Goal: Information Seeking & Learning: Stay updated

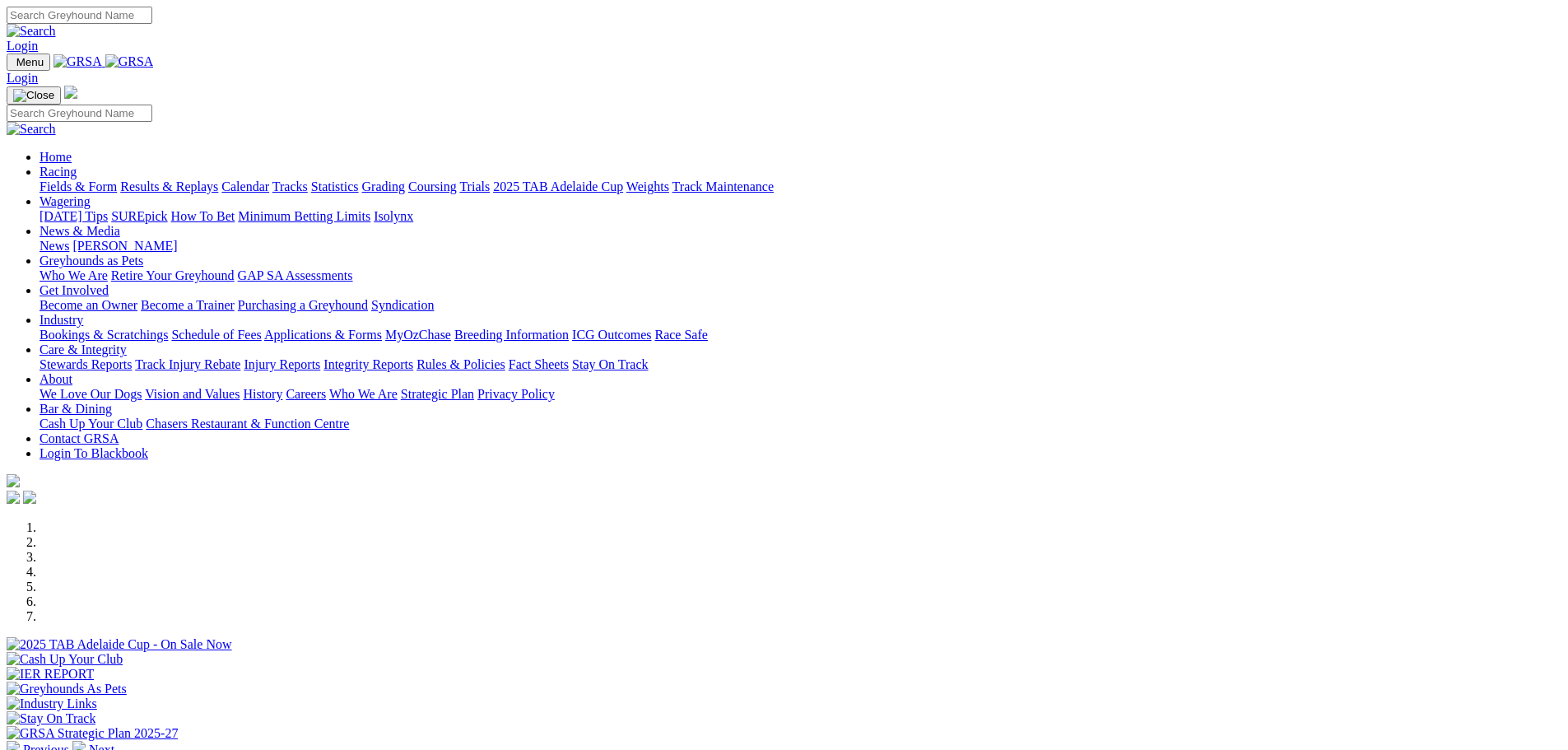
click at [382, 328] on link "Applications & Forms" at bounding box center [323, 335] width 118 height 14
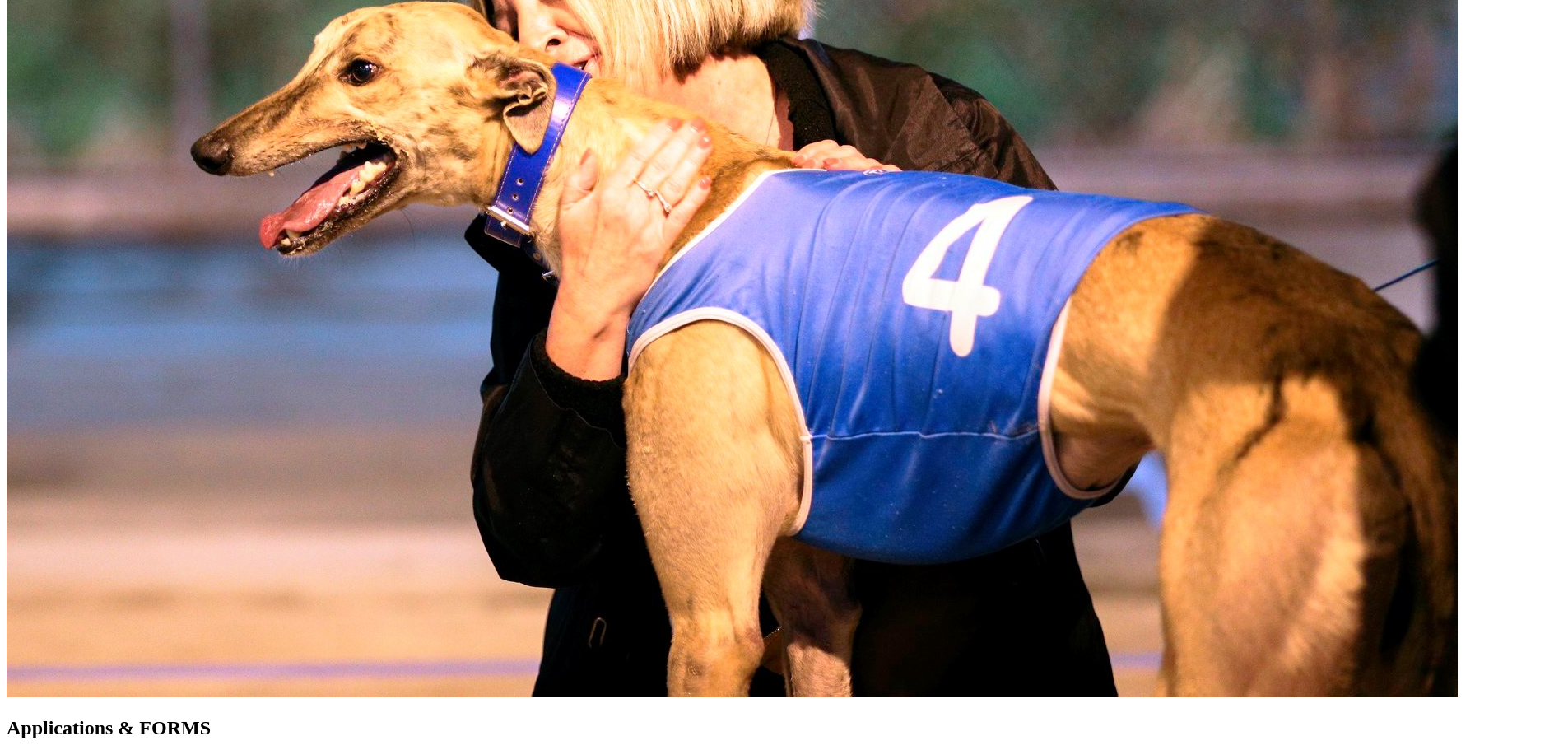
scroll to position [988, 0]
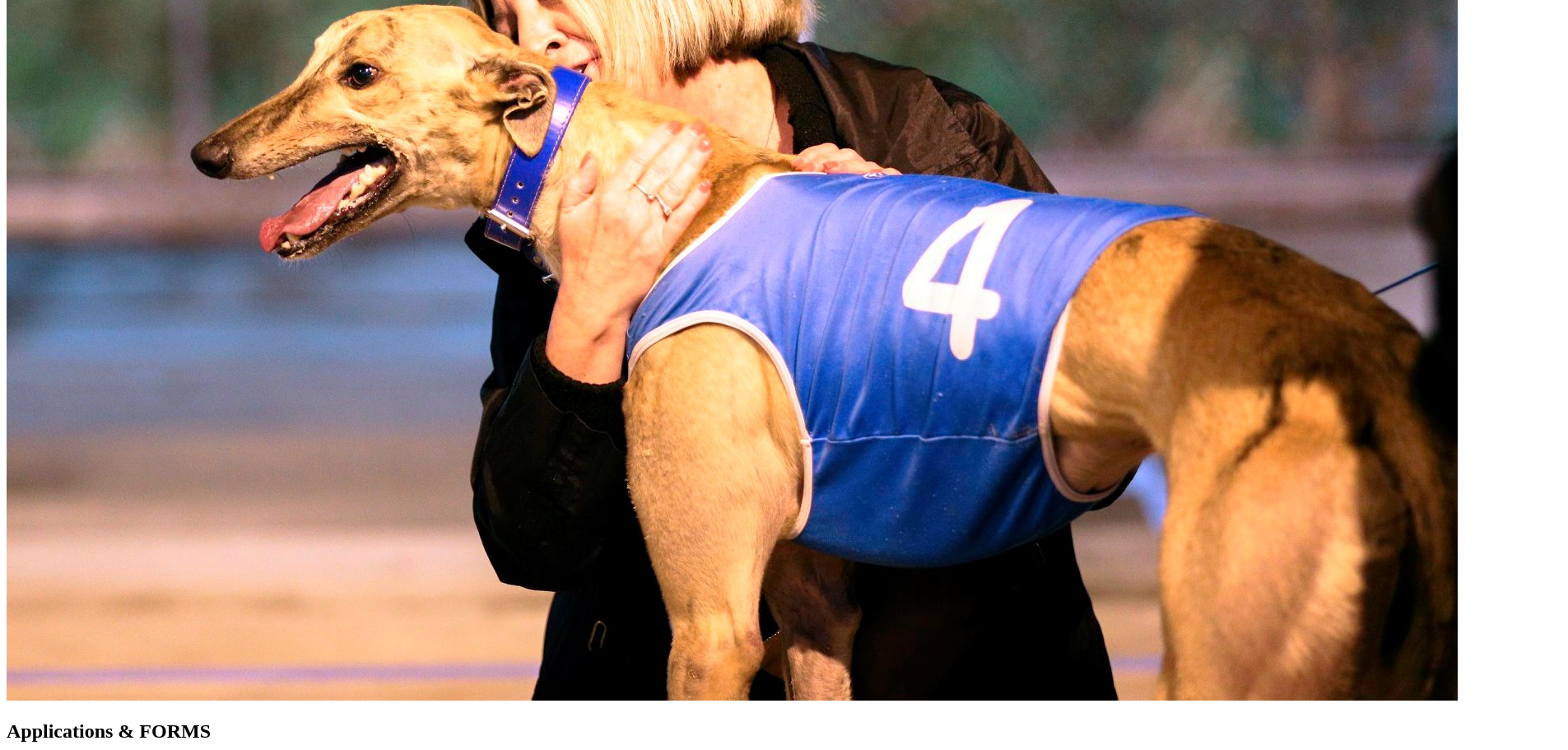
scroll to position [988, 0]
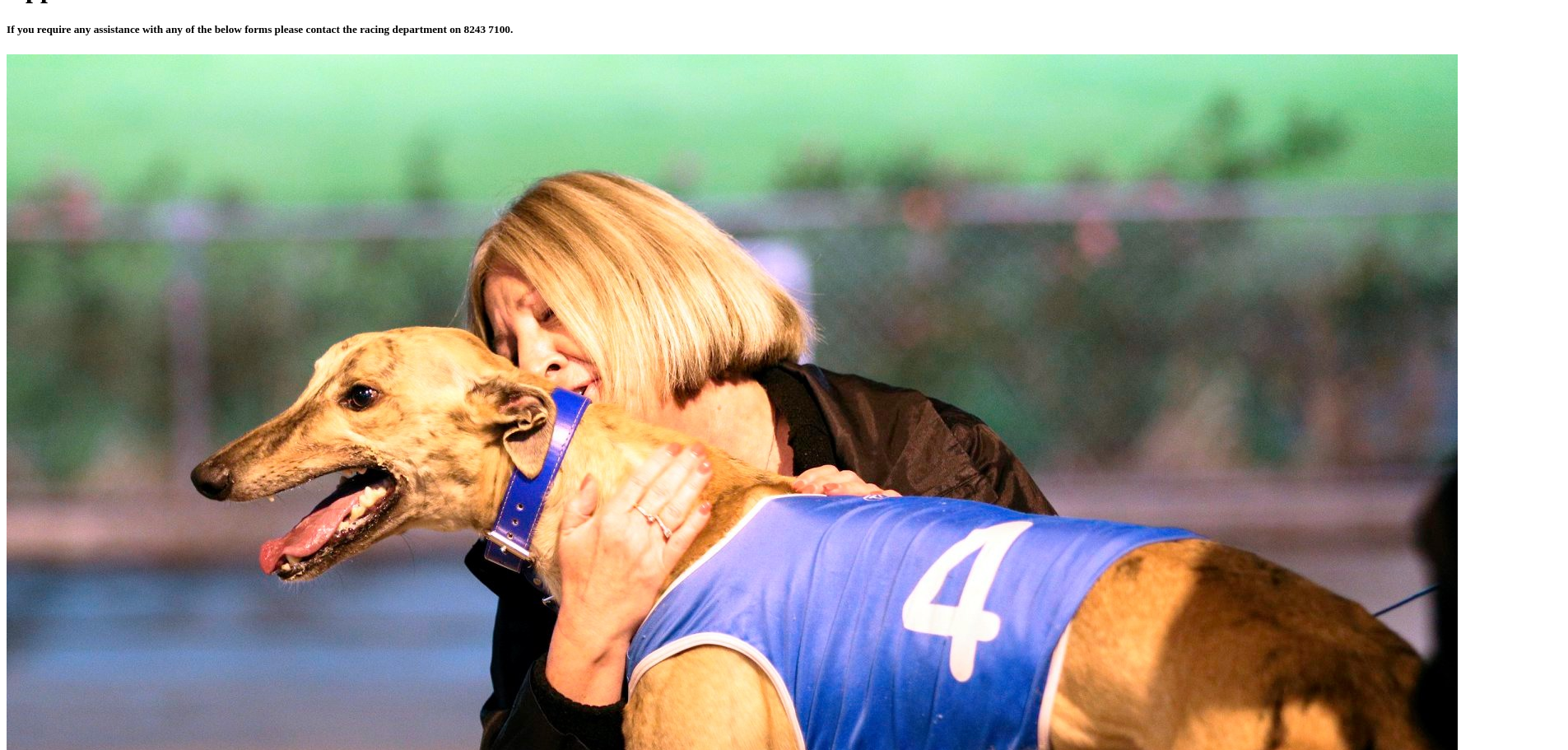
scroll to position [658, 0]
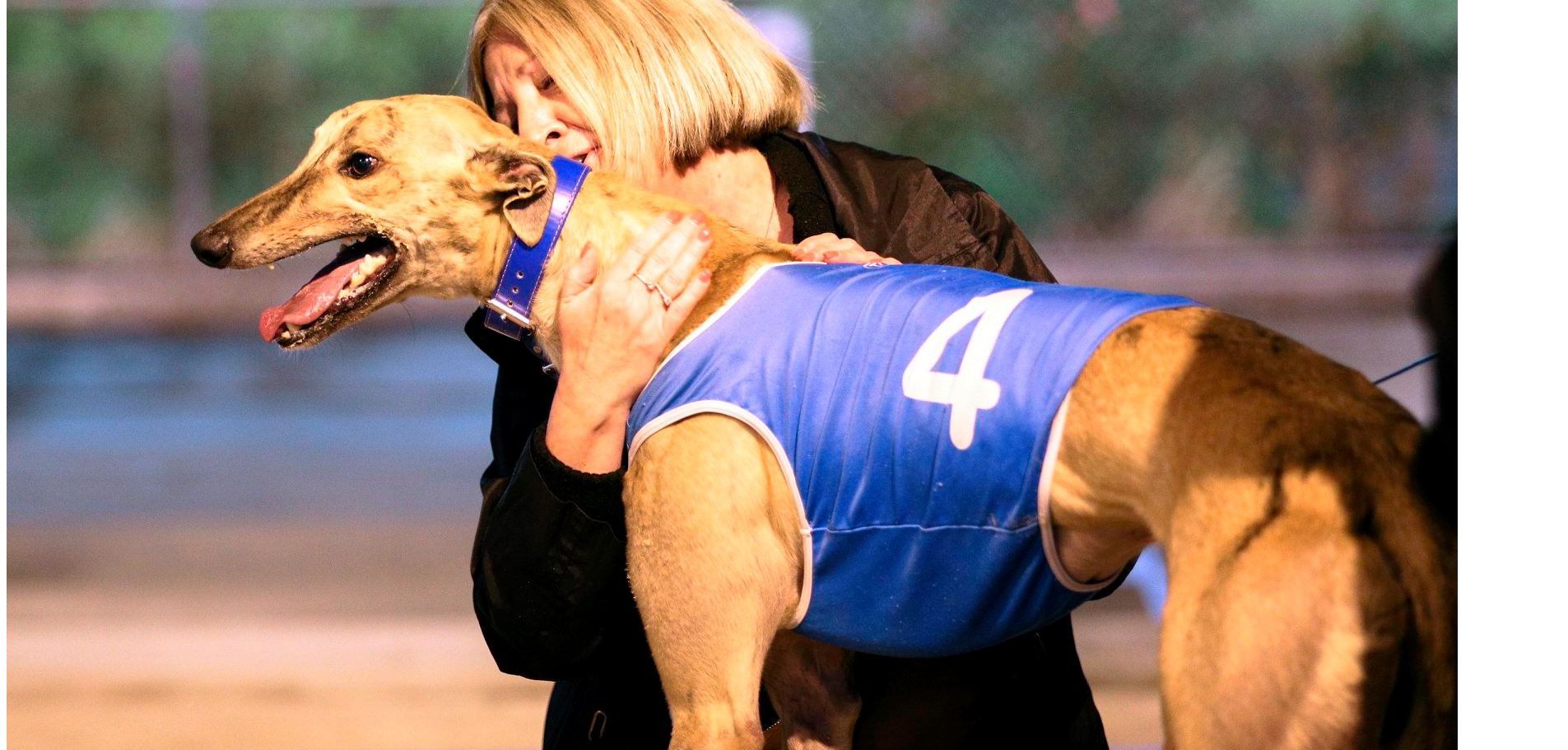
scroll to position [824, 0]
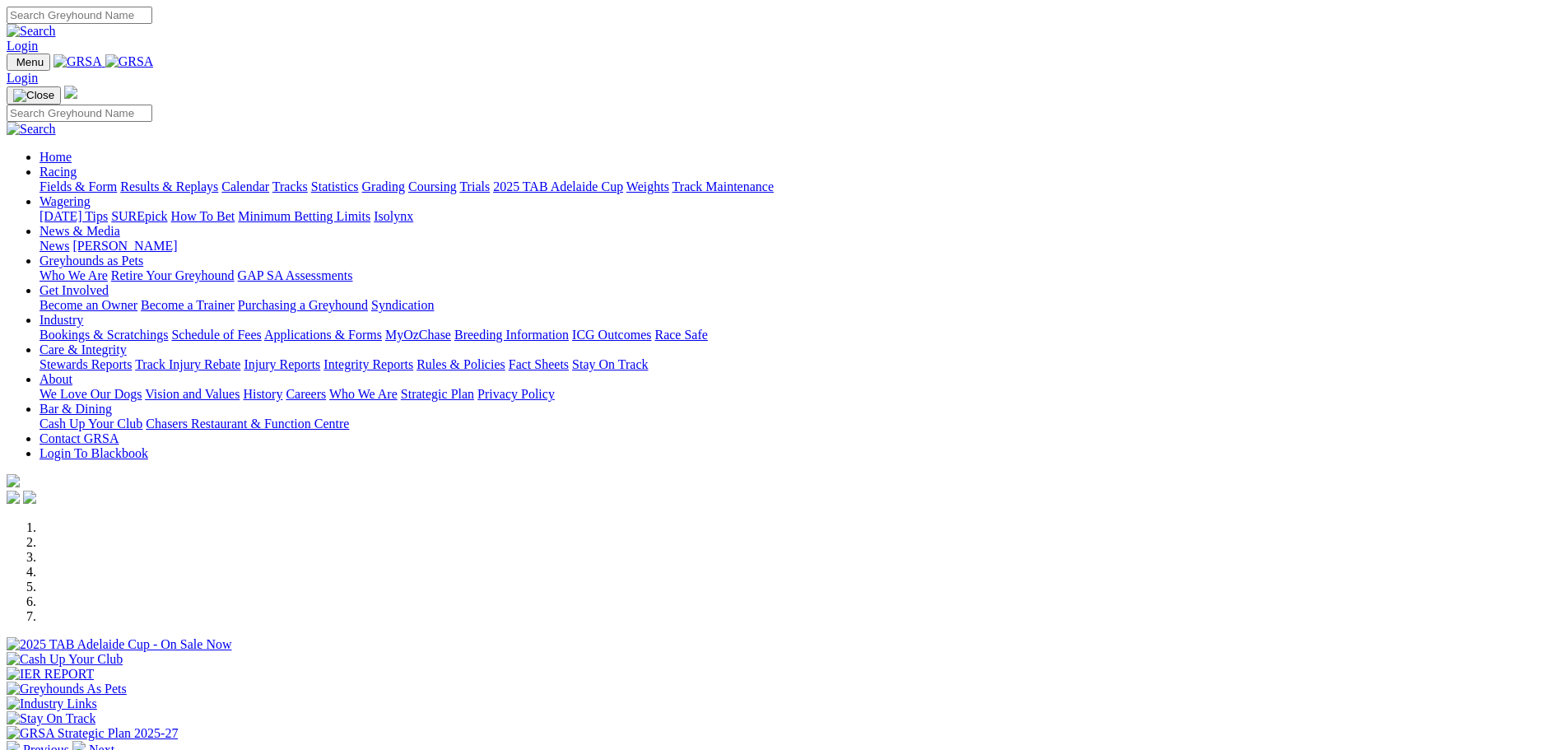
click at [269, 179] on link "Calendar" at bounding box center [245, 186] width 48 height 14
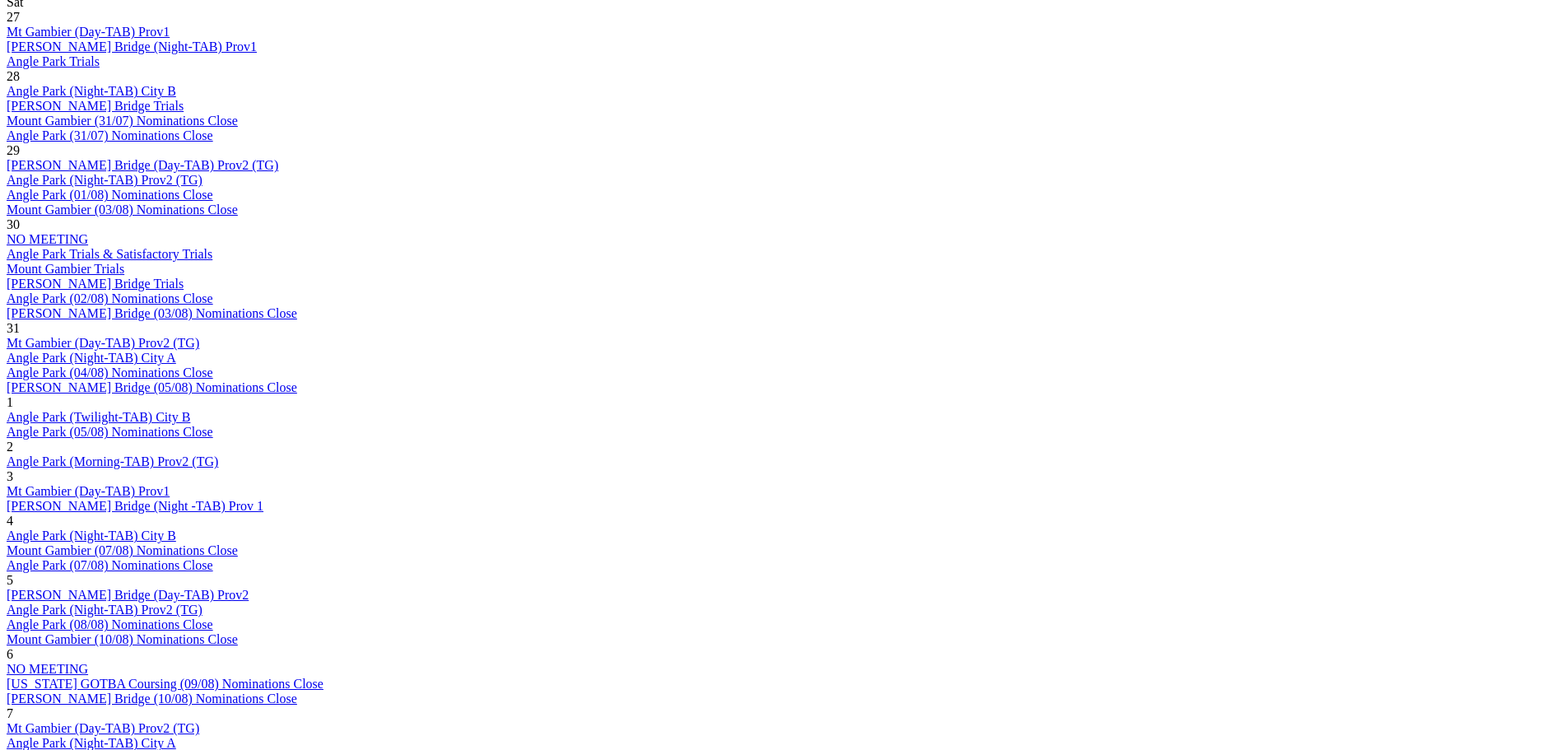
scroll to position [906, 0]
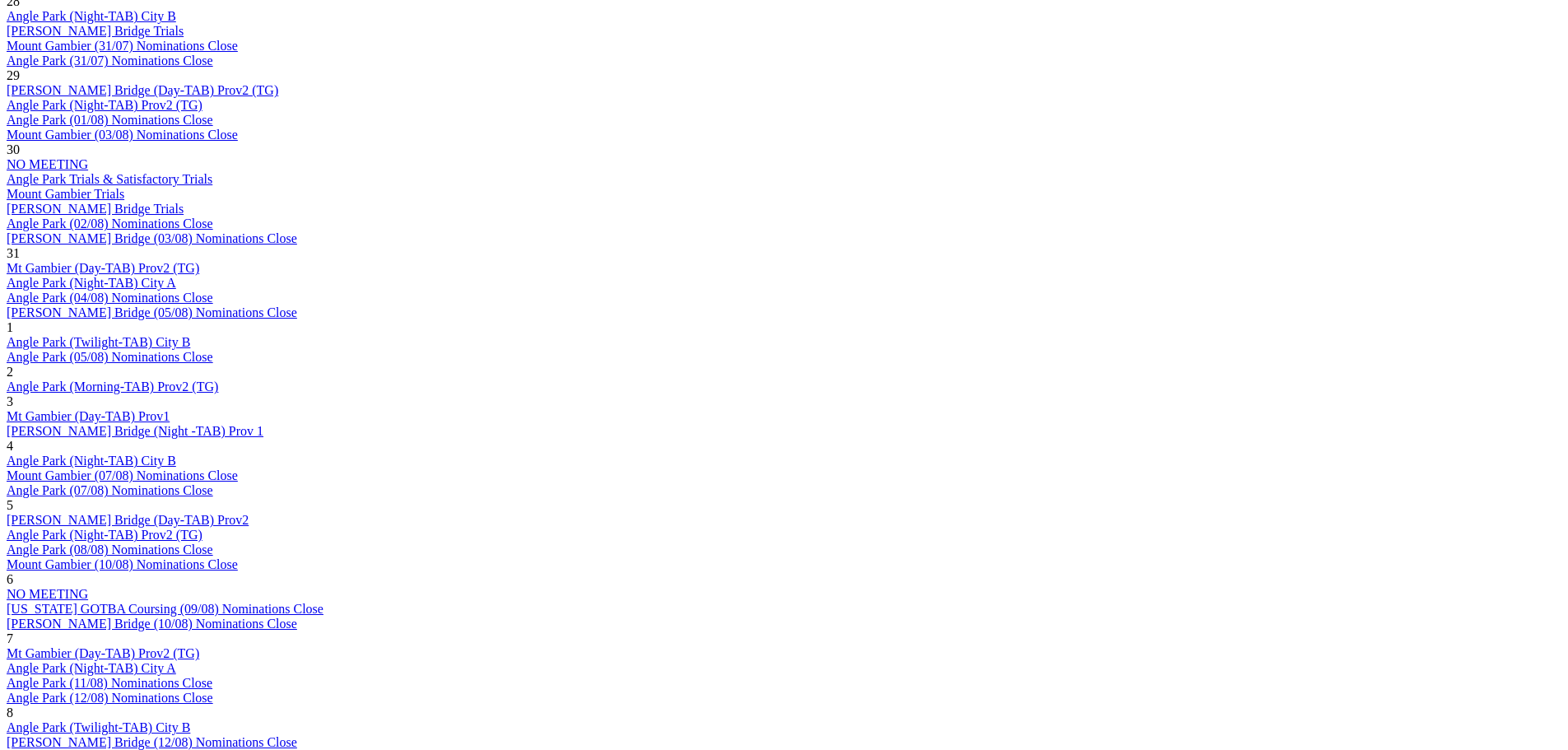
scroll to position [988, 0]
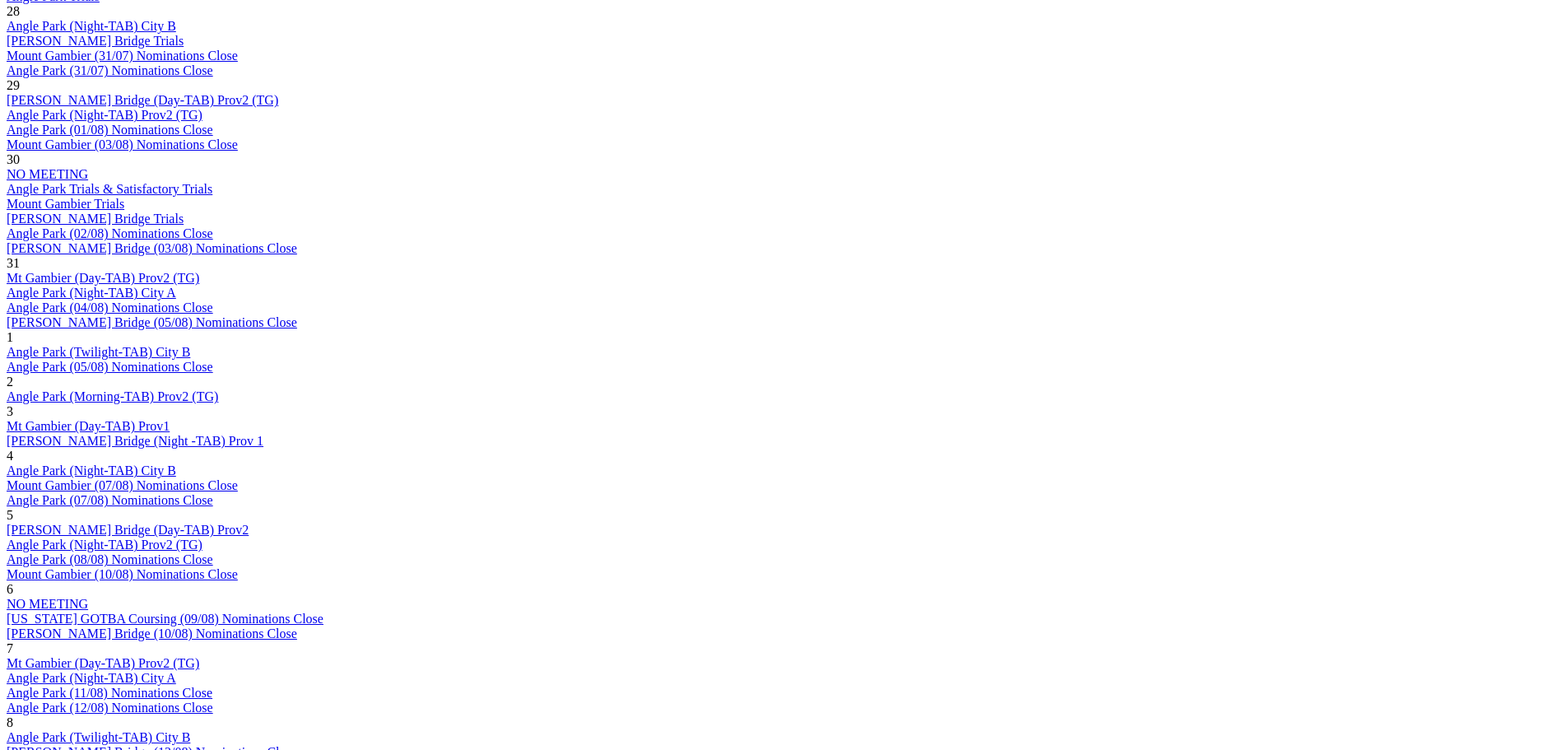
scroll to position [988, 0]
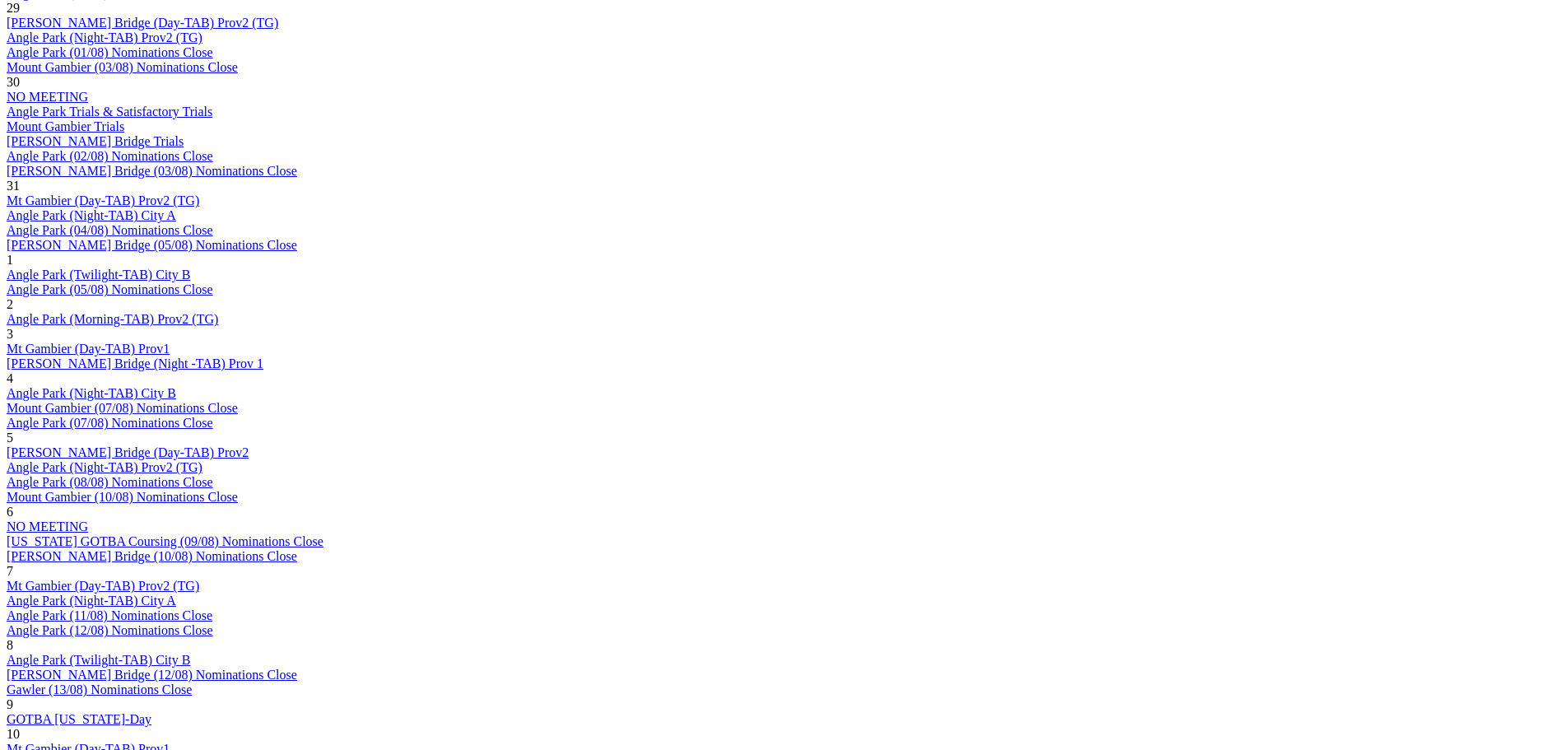
scroll to position [1235, 0]
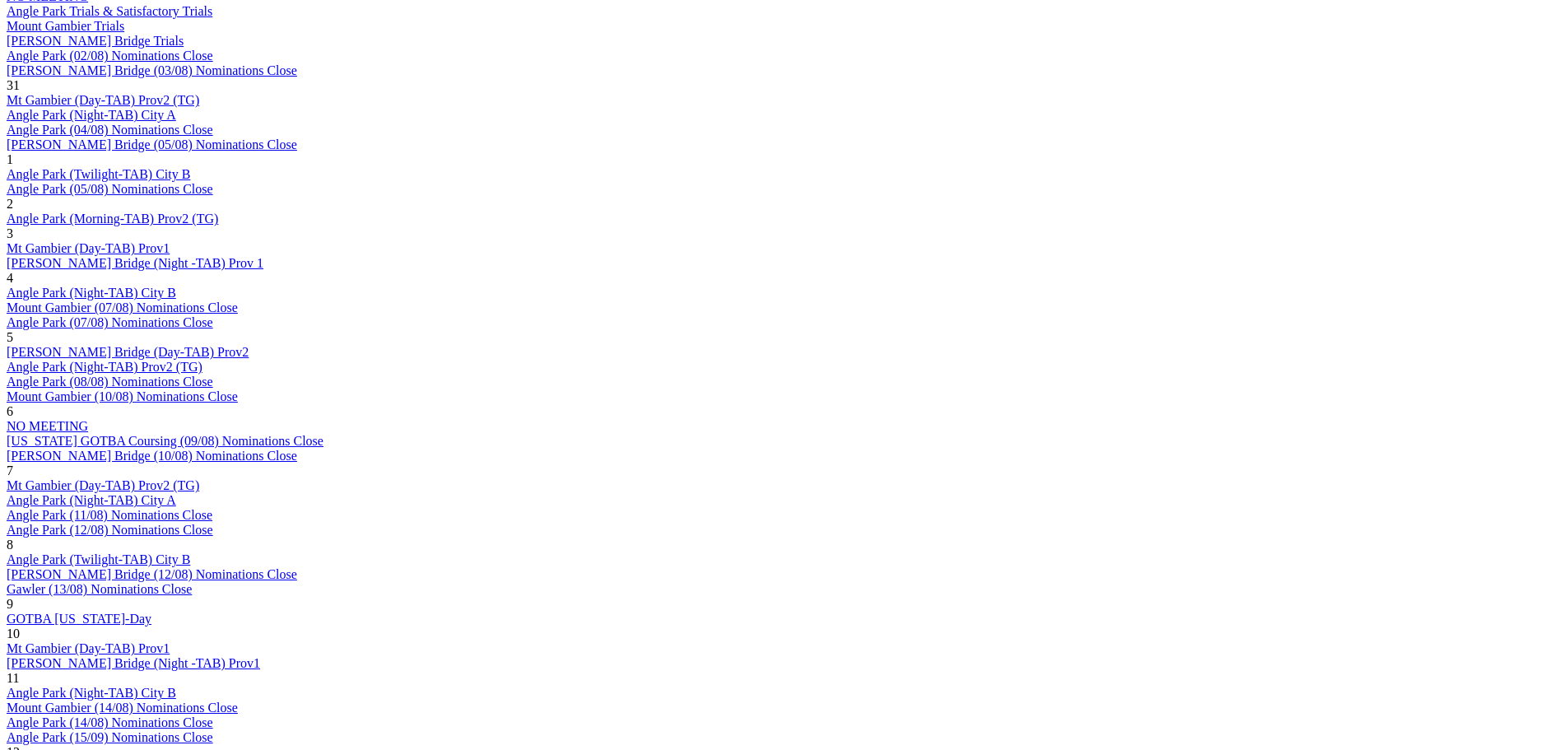
scroll to position [1152, 0]
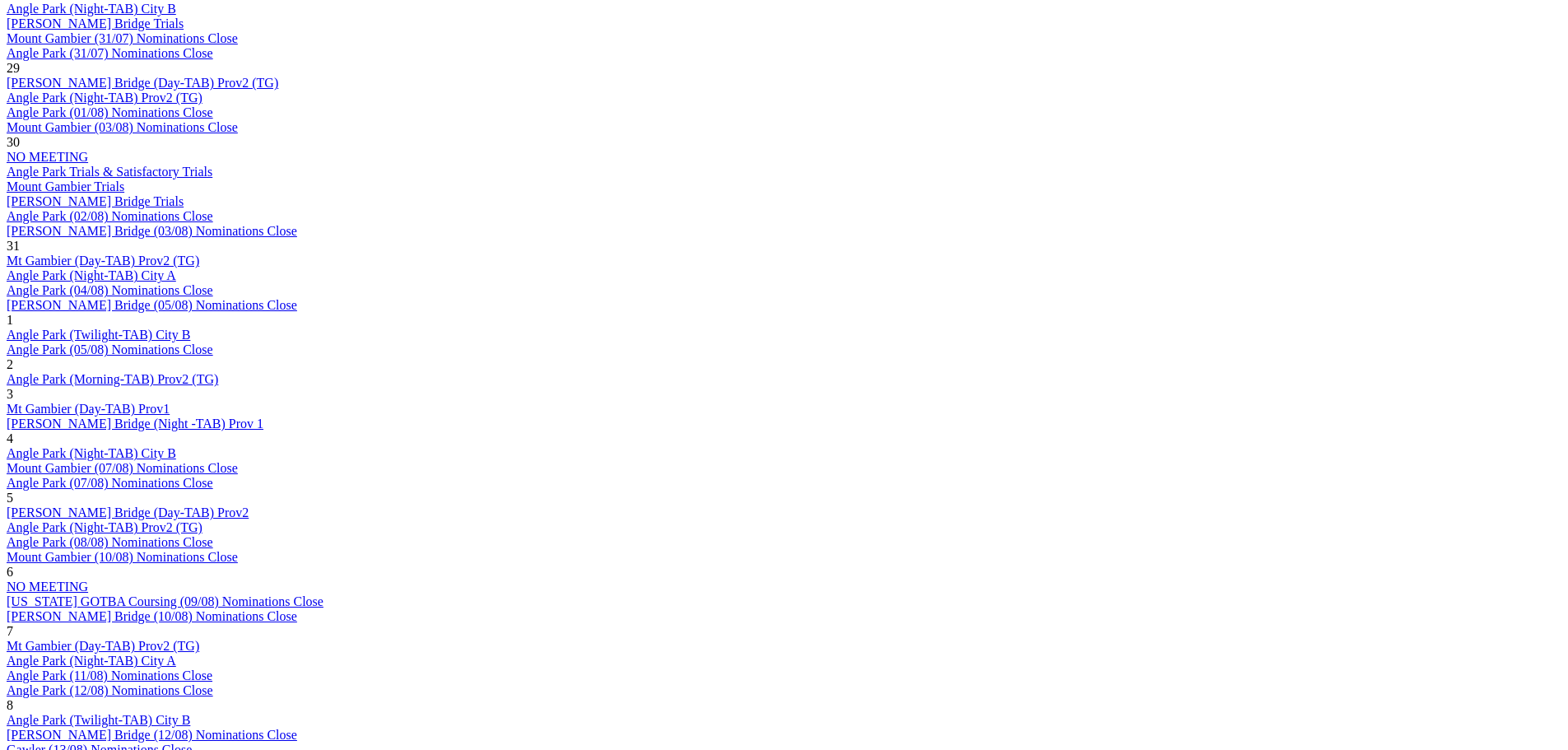
scroll to position [988, 0]
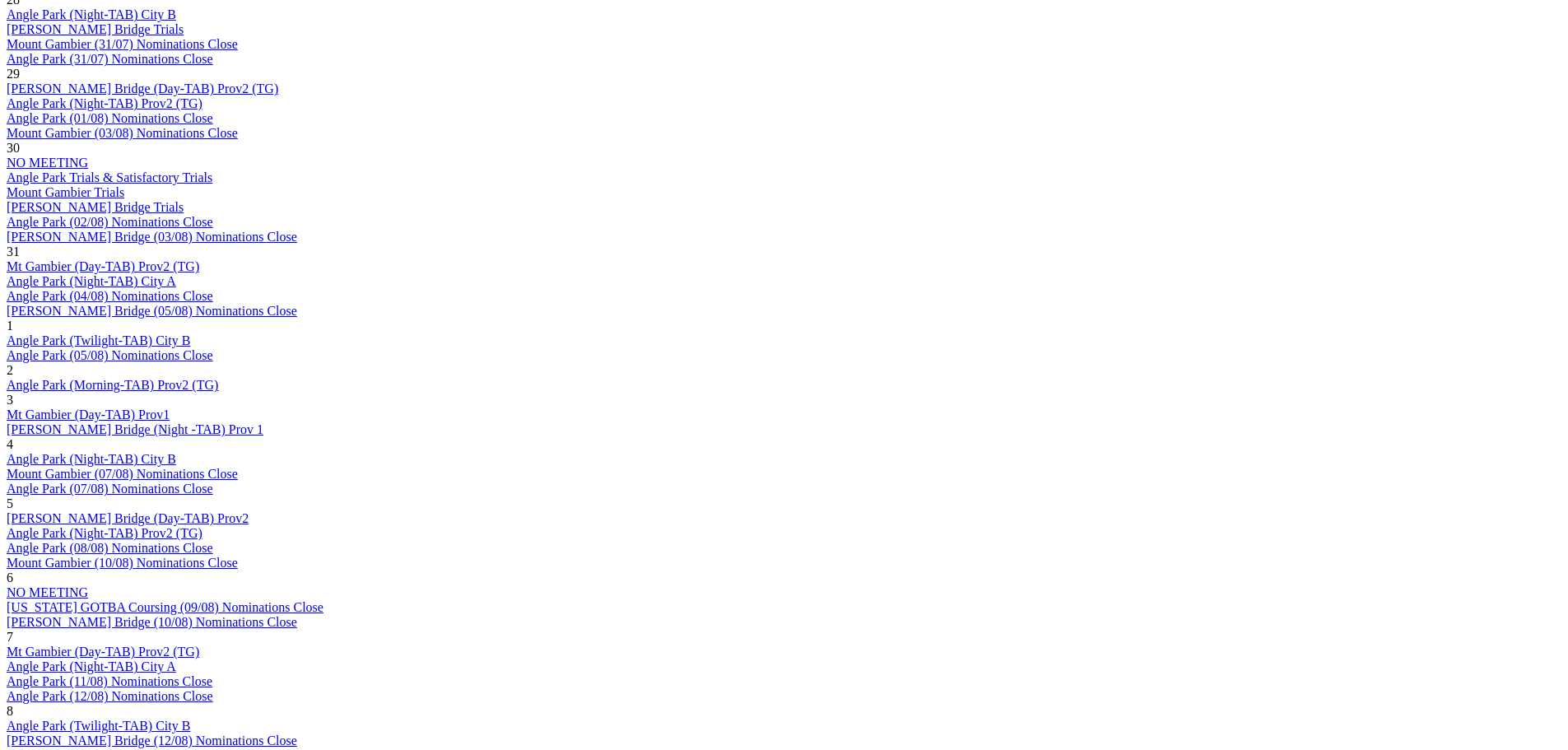
scroll to position [988, 0]
